Goal: Task Accomplishment & Management: Use online tool/utility

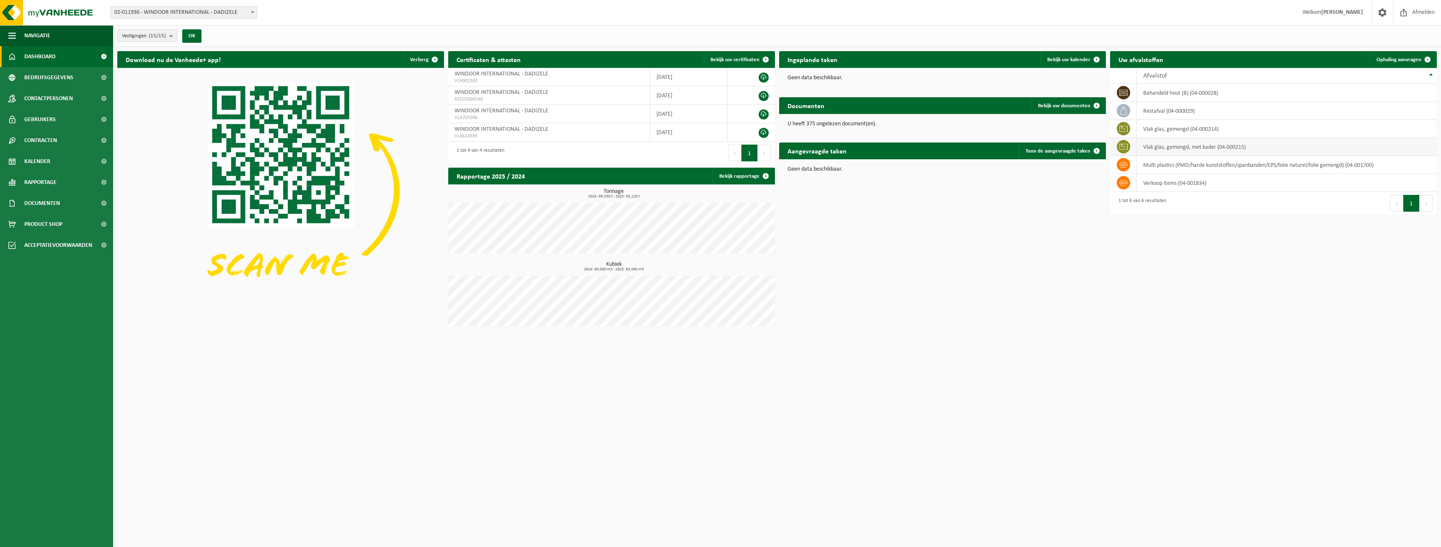
click at [1162, 147] on td "vlak glas, gemengd, met kader (04-000215)" at bounding box center [1287, 147] width 300 height 18
click at [1126, 146] on icon at bounding box center [1123, 146] width 8 height 8
click at [980, 220] on div "Download nu de Vanheede+ app! Verberg Certificaten & attesten Bekijk uw certifi…" at bounding box center [777, 190] width 1324 height 287
click at [1399, 57] on span "Ophaling aanvragen" at bounding box center [1399, 59] width 45 height 5
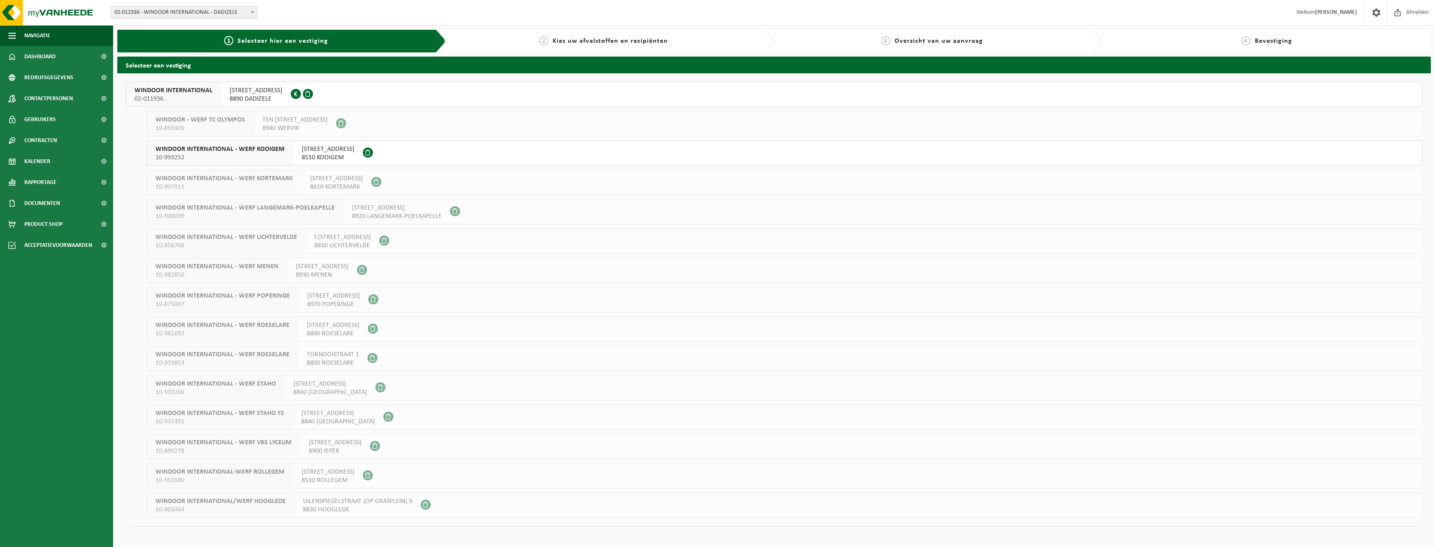
click at [250, 93] on span "[STREET_ADDRESS]" at bounding box center [256, 90] width 53 height 8
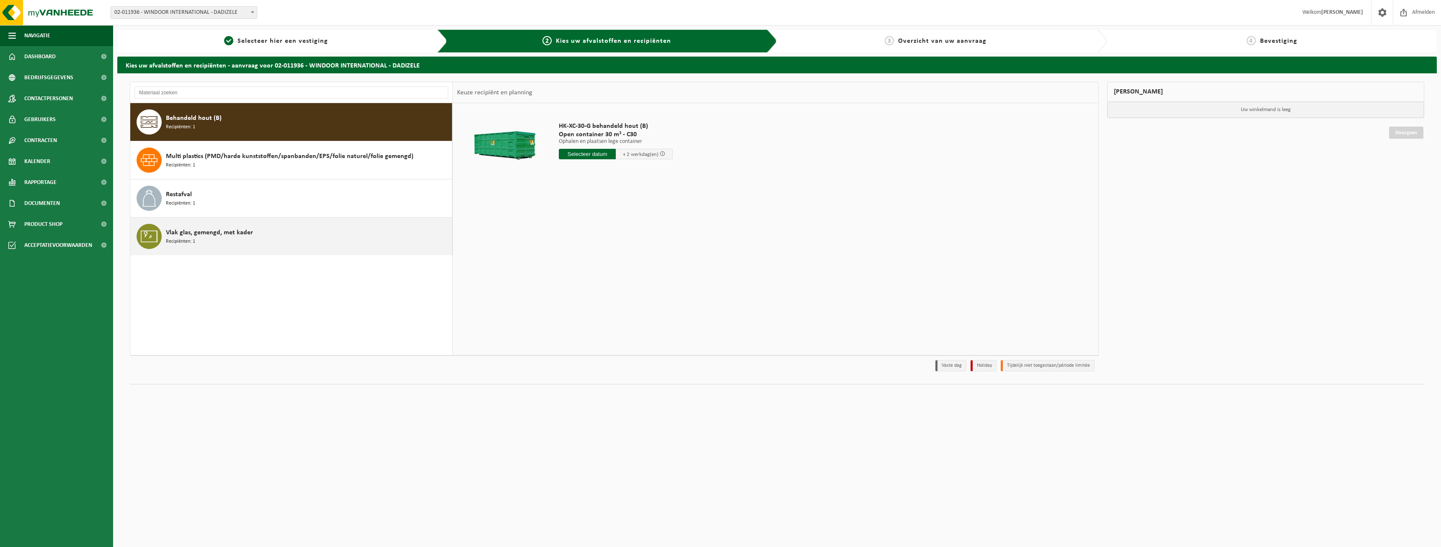
click at [231, 232] on span "Vlak glas, gemengd, met kader" at bounding box center [209, 232] width 87 height 10
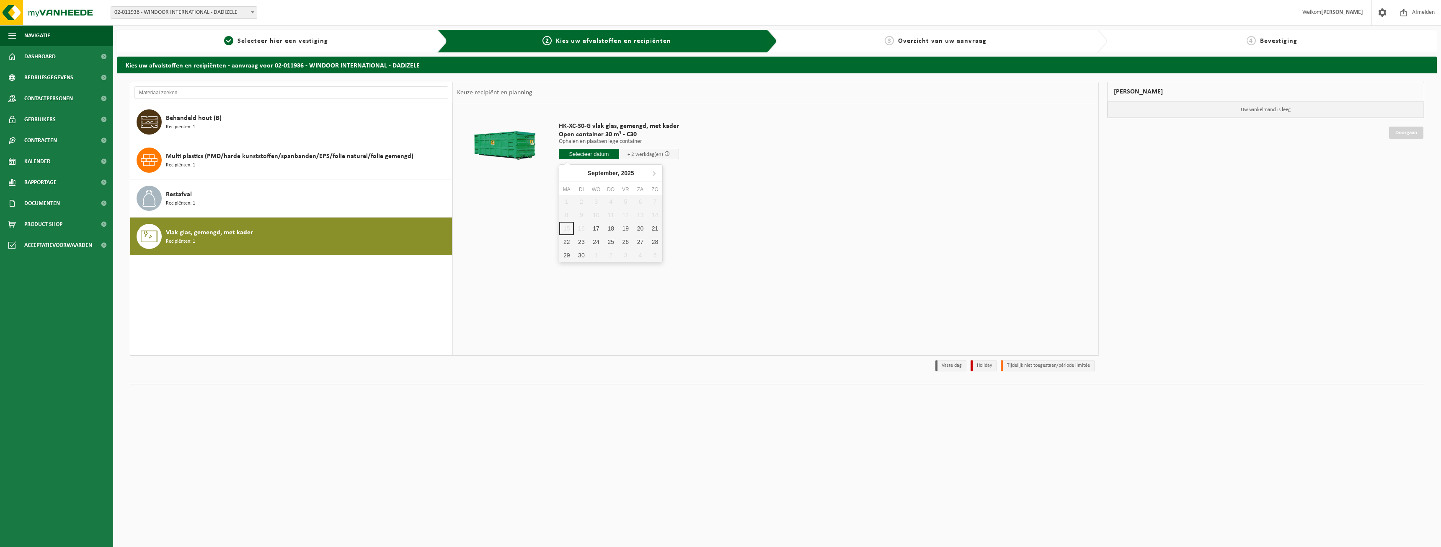
click at [605, 154] on input "text" at bounding box center [589, 154] width 60 height 10
click at [597, 228] on div "17" at bounding box center [596, 228] width 15 height 13
type input "Van 2025-09-17"
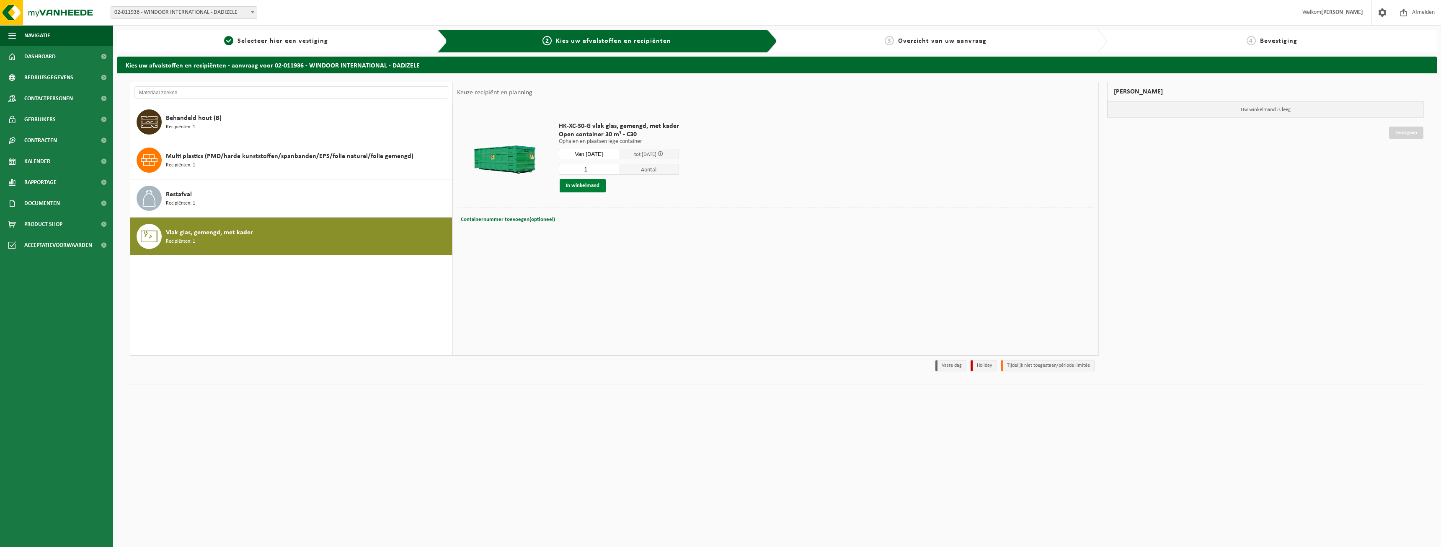
click at [597, 185] on button "In winkelmand" at bounding box center [583, 185] width 46 height 13
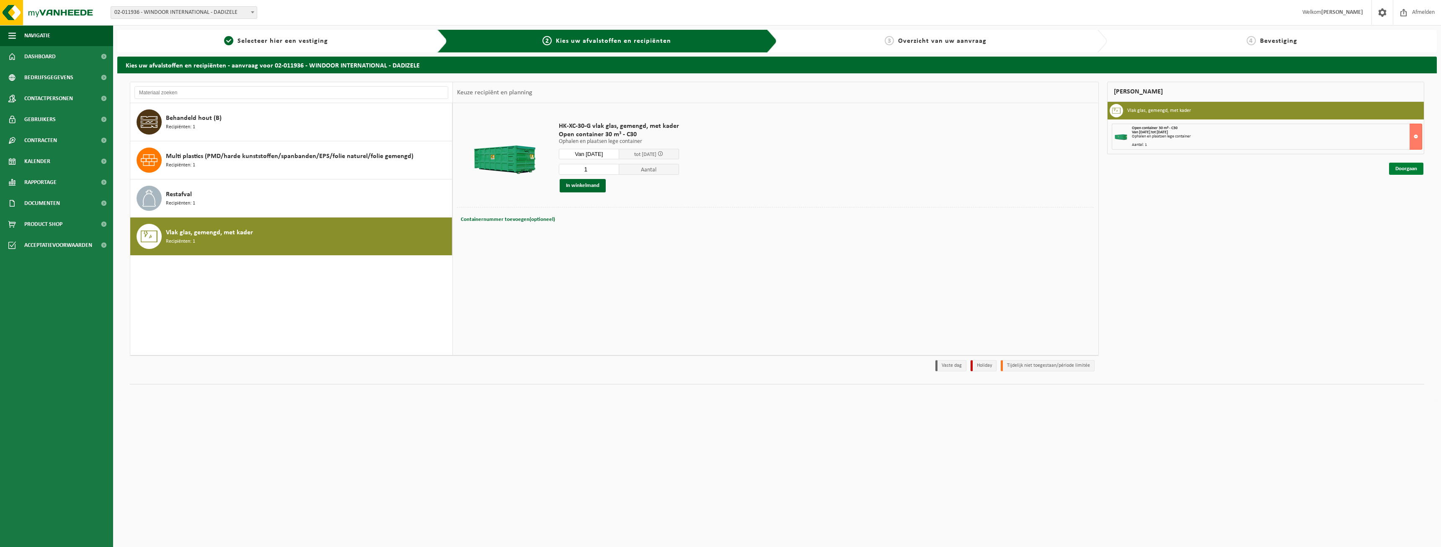
click at [1403, 166] on link "Doorgaan" at bounding box center [1406, 169] width 34 height 12
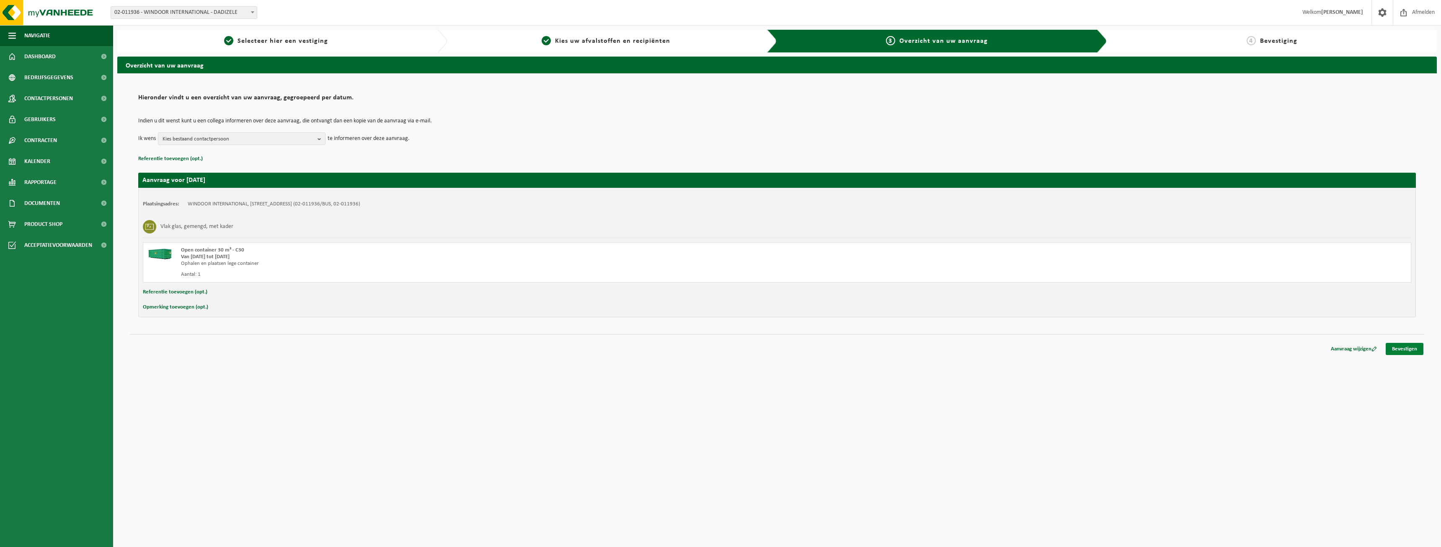
click at [1409, 346] on link "Bevestigen" at bounding box center [1405, 349] width 38 height 12
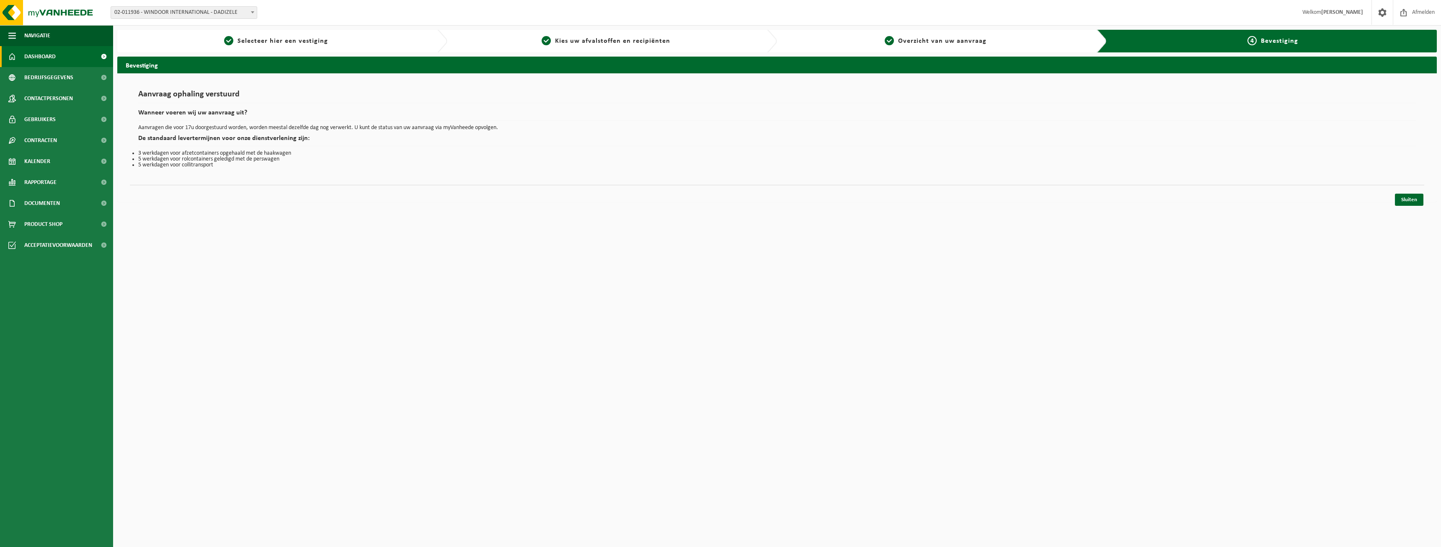
click at [63, 58] on link "Dashboard" at bounding box center [56, 56] width 113 height 21
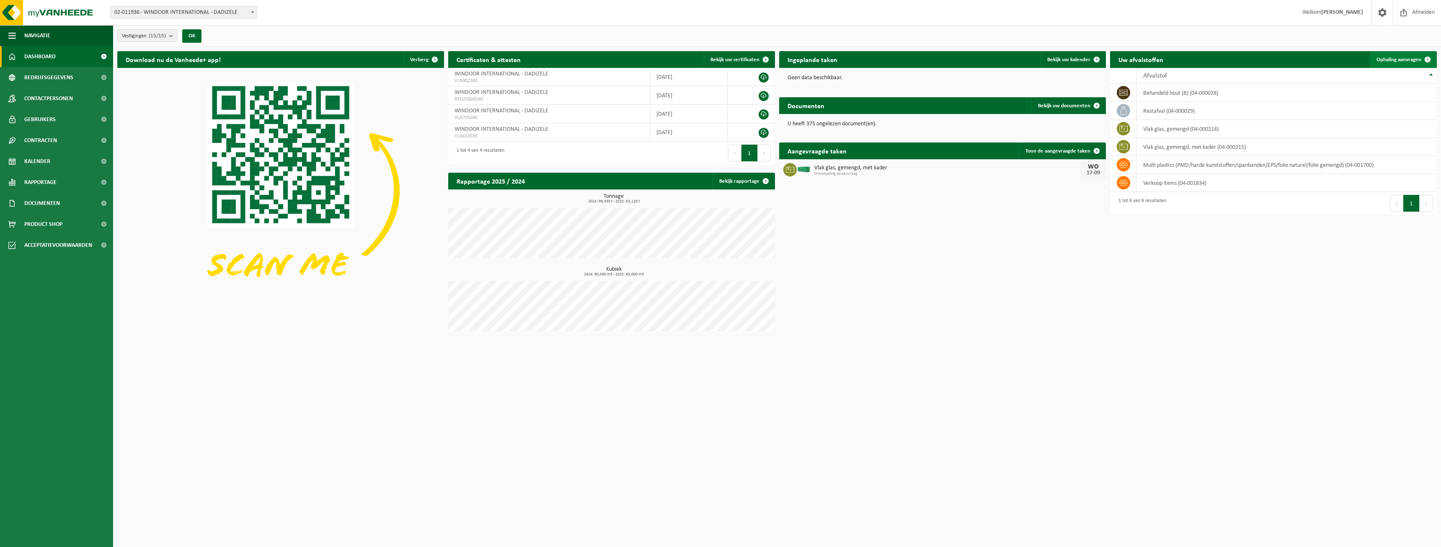
click at [1401, 58] on span "Ophaling aanvragen" at bounding box center [1399, 59] width 45 height 5
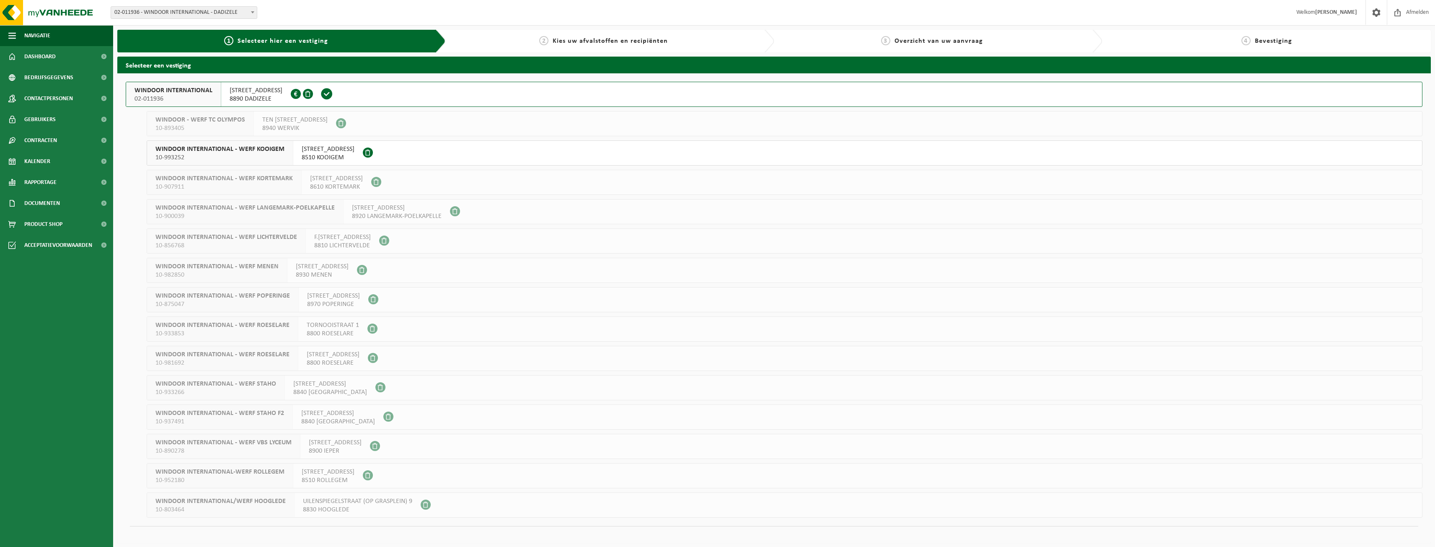
click at [330, 158] on span "8510 KOOIGEM" at bounding box center [328, 157] width 53 height 8
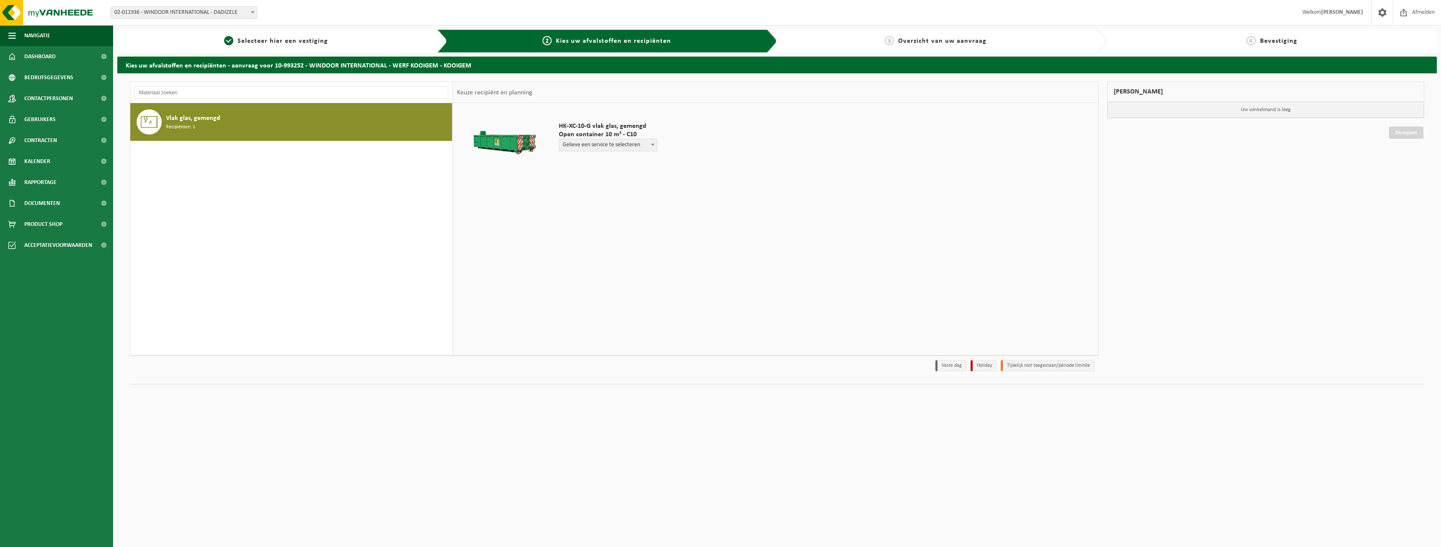
click at [652, 145] on b at bounding box center [652, 145] width 3 height 2
select select "P2PL-VEL-098995_HK-XC-10-GN-00_04-000214_72"
click at [588, 160] on input "text" at bounding box center [587, 160] width 57 height 10
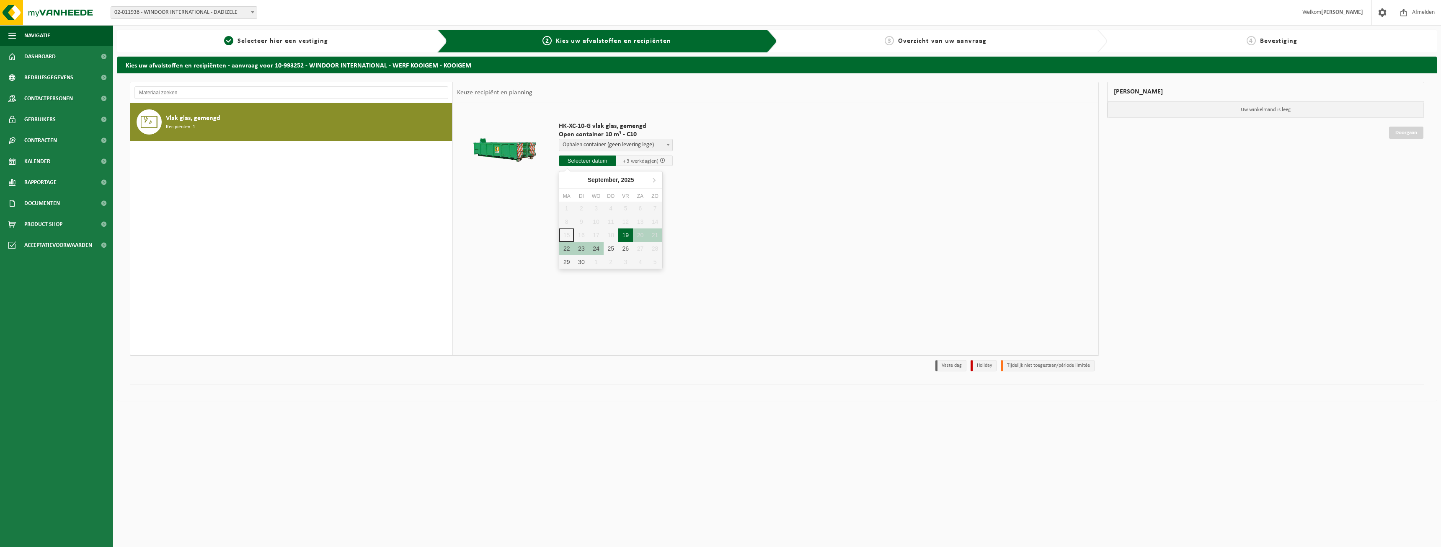
click at [627, 235] on div "19" at bounding box center [625, 234] width 15 height 13
type input "Van 2025-09-19"
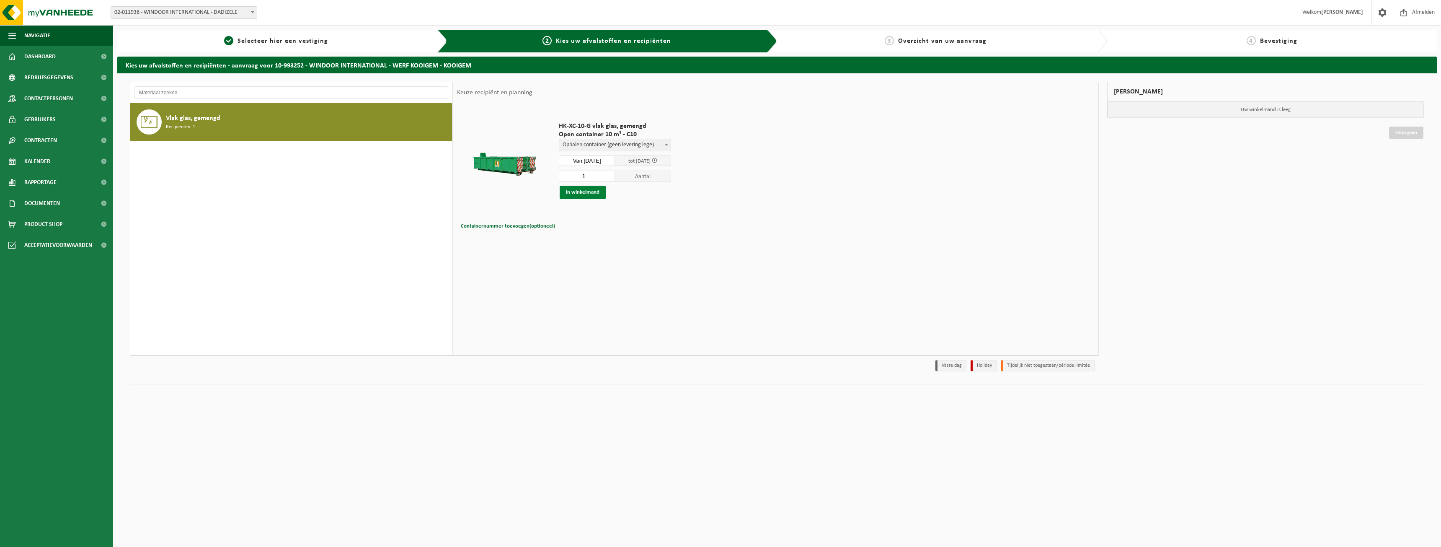
click at [594, 191] on button "In winkelmand" at bounding box center [583, 192] width 46 height 13
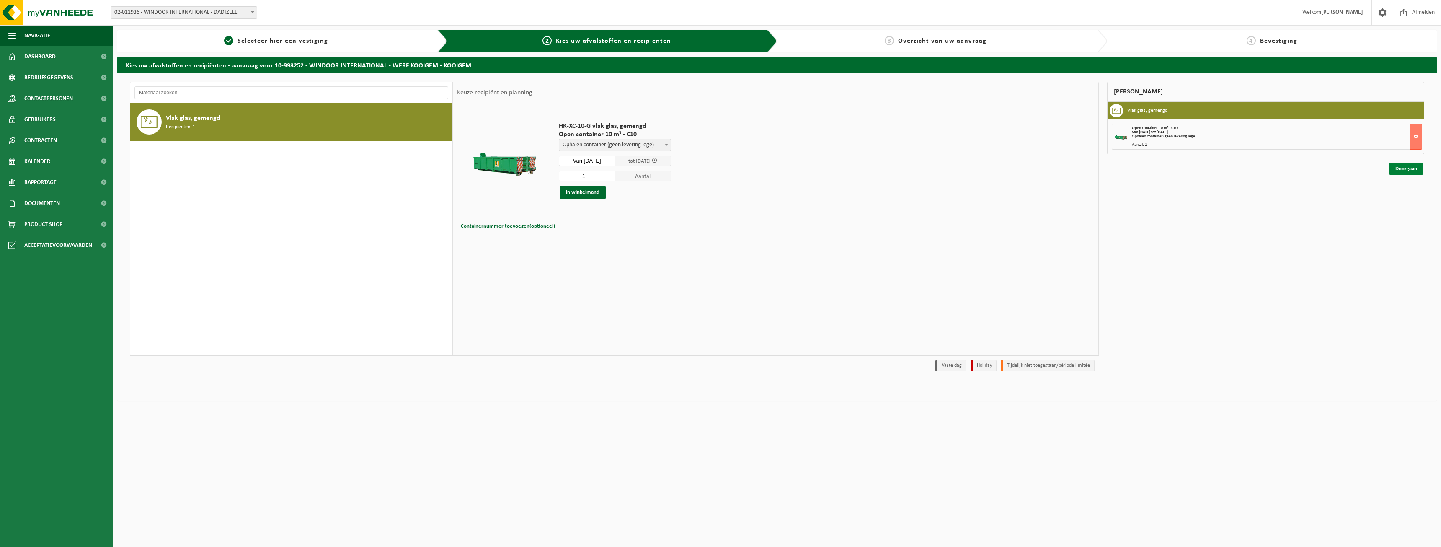
click at [1402, 168] on link "Doorgaan" at bounding box center [1406, 169] width 34 height 12
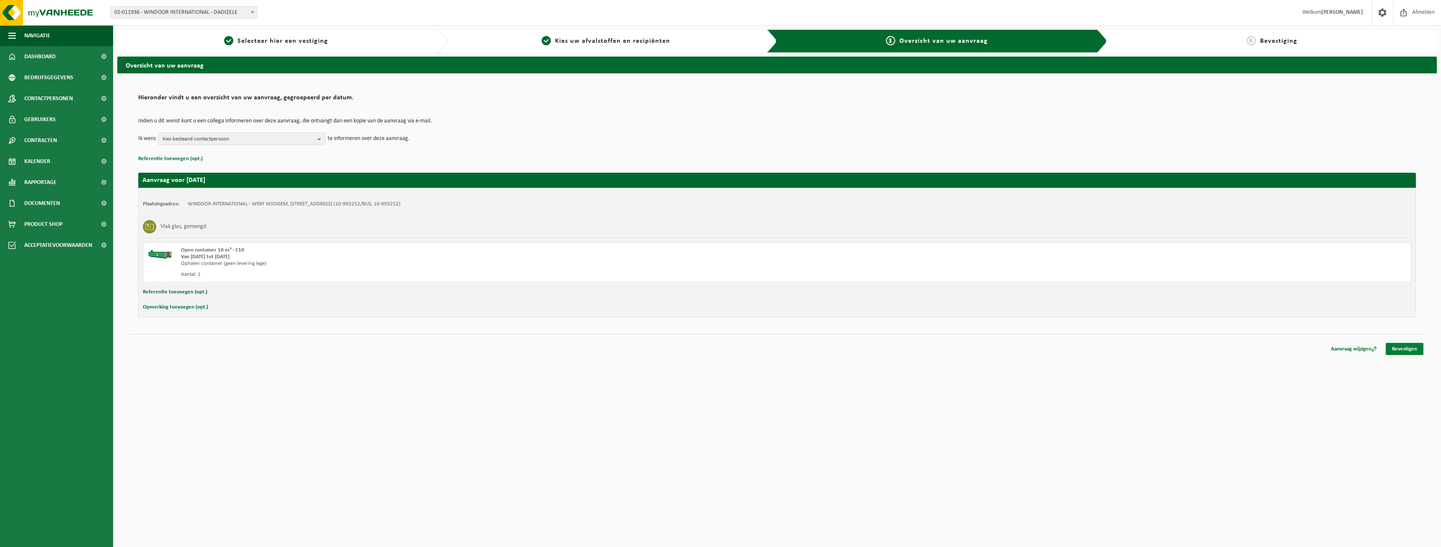
click at [1407, 353] on link "Bevestigen" at bounding box center [1405, 349] width 38 height 12
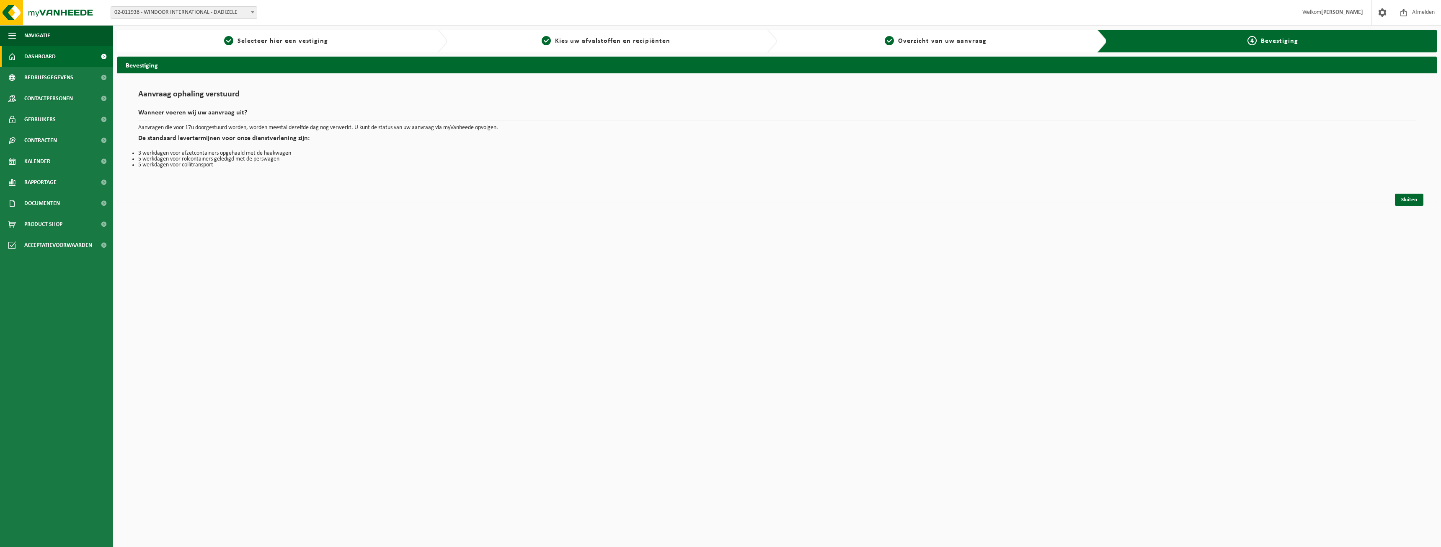
click at [58, 57] on link "Dashboard" at bounding box center [56, 56] width 113 height 21
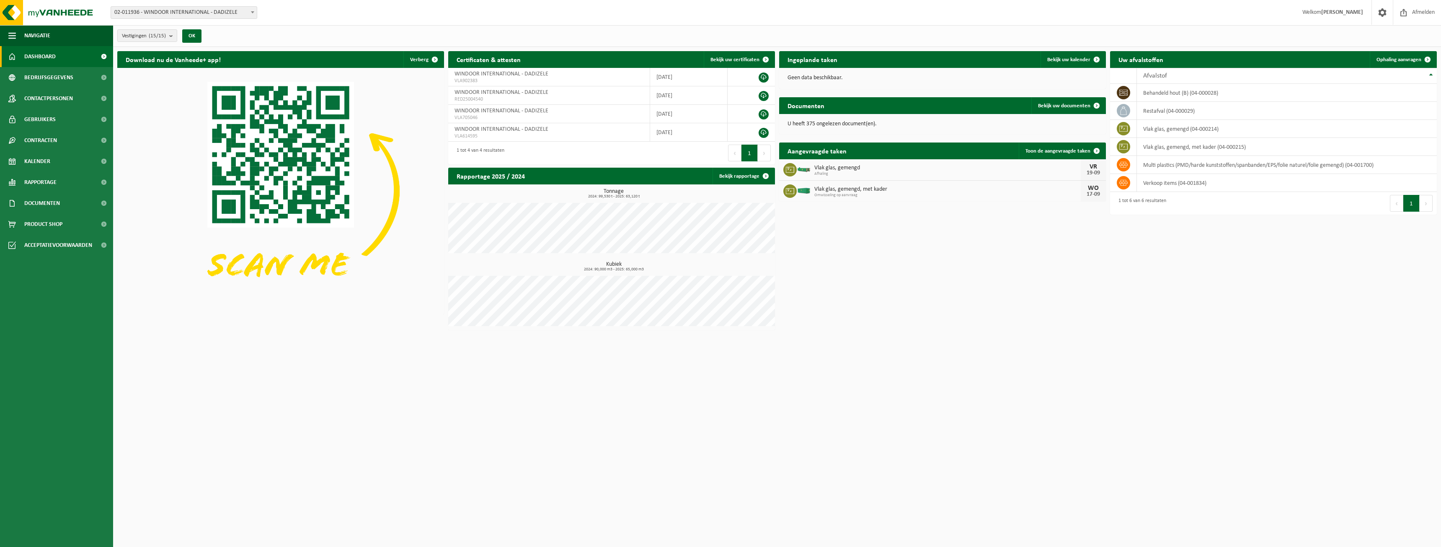
click at [842, 122] on p "U heeft 375 ongelezen document(en)." at bounding box center [943, 124] width 310 height 6
click at [1053, 102] on link "Bekijk uw documenten" at bounding box center [1068, 105] width 74 height 17
